Goal: Transaction & Acquisition: Purchase product/service

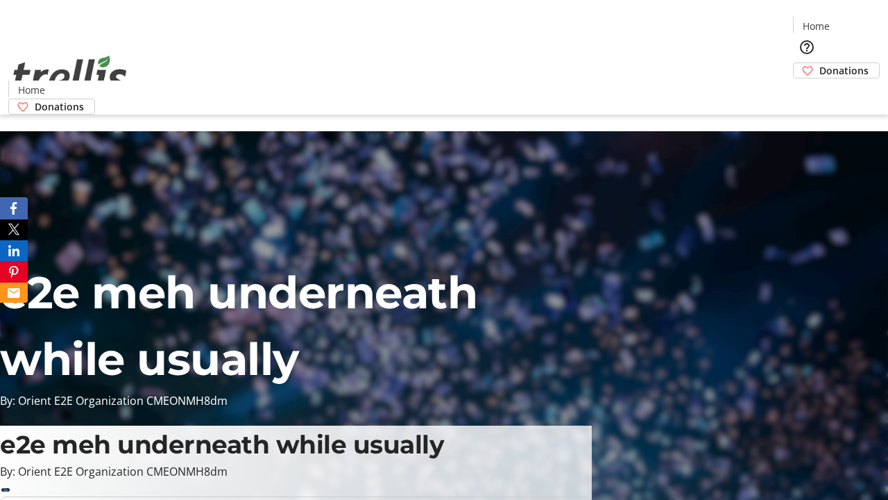
click at [820, 63] on span "Donations" at bounding box center [844, 70] width 49 height 15
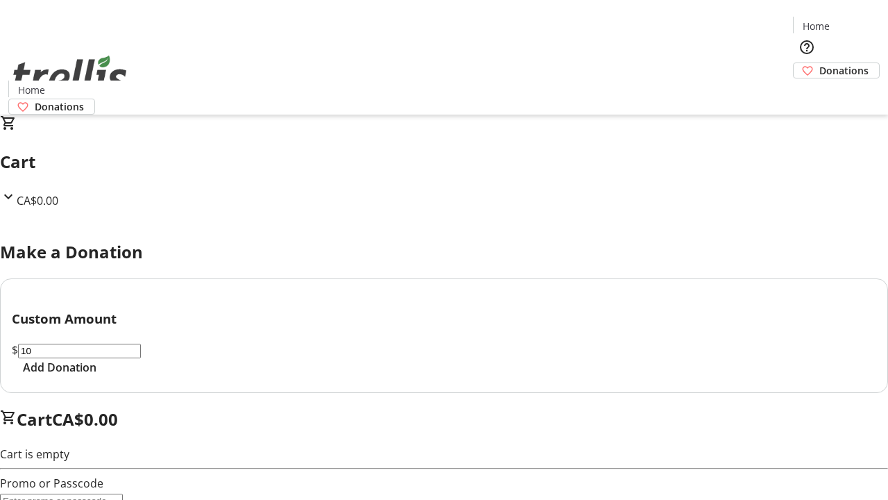
click at [96, 375] on span "Add Donation" at bounding box center [60, 367] width 74 height 17
select select "CA"
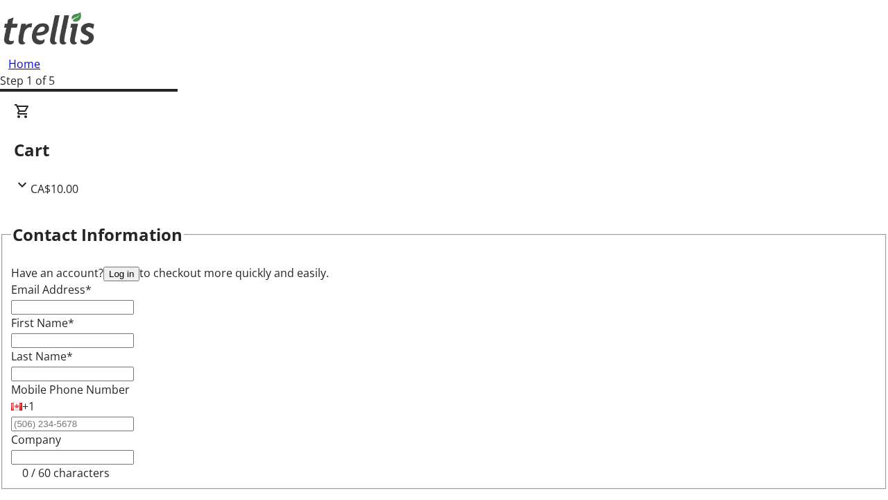
click at [140, 267] on button "Log in" at bounding box center [121, 274] width 36 height 15
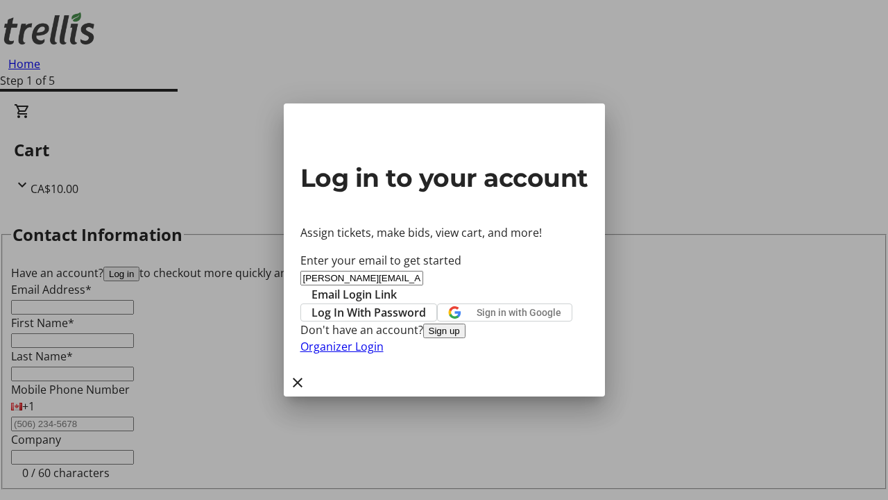
type input "[PERSON_NAME][EMAIL_ADDRESS][DOMAIN_NAME]"
click at [397, 286] on span "Email Login Link" at bounding box center [354, 294] width 85 height 17
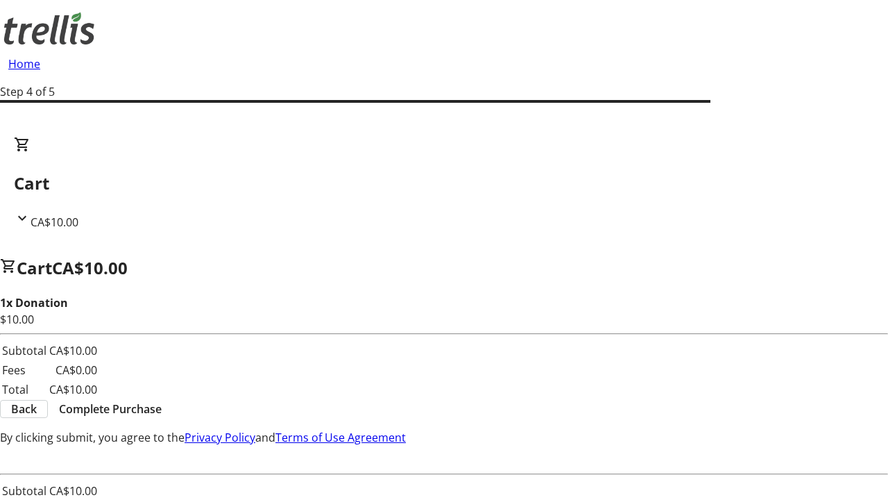
click at [162, 400] on span "Complete Purchase" at bounding box center [110, 408] width 103 height 17
